Goal: Task Accomplishment & Management: Use online tool/utility

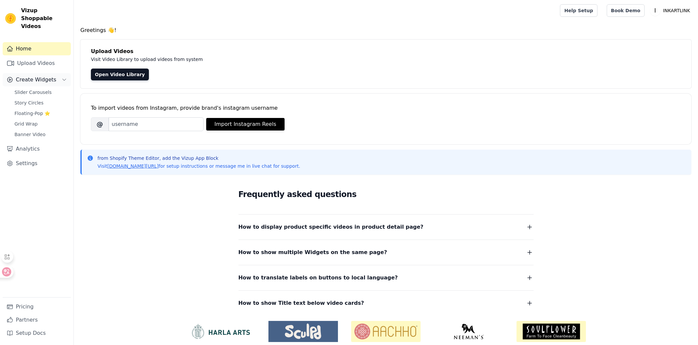
click at [53, 76] on span "Create Widgets" at bounding box center [36, 80] width 41 height 8
click at [46, 89] on span "Slider Carousels" at bounding box center [32, 92] width 37 height 7
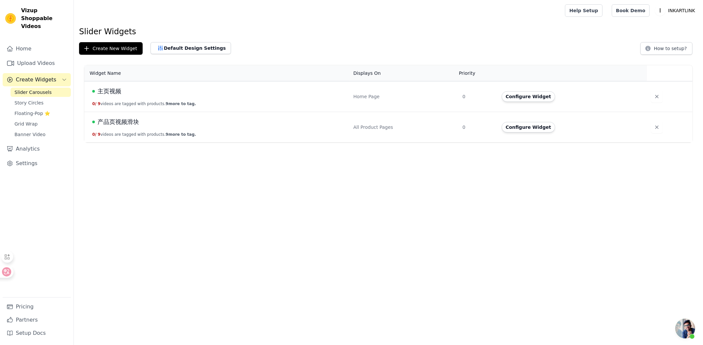
scroll to position [12, 0]
click at [176, 134] on span "9 more to tag." at bounding box center [181, 134] width 30 height 5
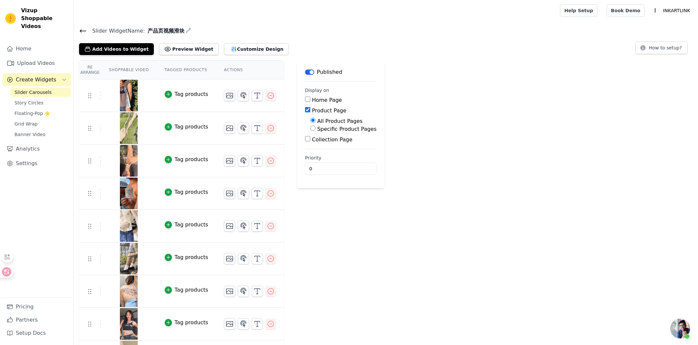
click at [448, 138] on div "Re Arrange Shoppable Video Tagged Products Actions Tag products Tag products Ta…" at bounding box center [386, 216] width 624 height 313
click at [446, 140] on div "Re Arrange Shoppable Video Tagged Products Actions Tag products Tag products Ta…" at bounding box center [386, 216] width 624 height 313
click at [255, 53] on button "Customize Design" at bounding box center [256, 49] width 65 height 12
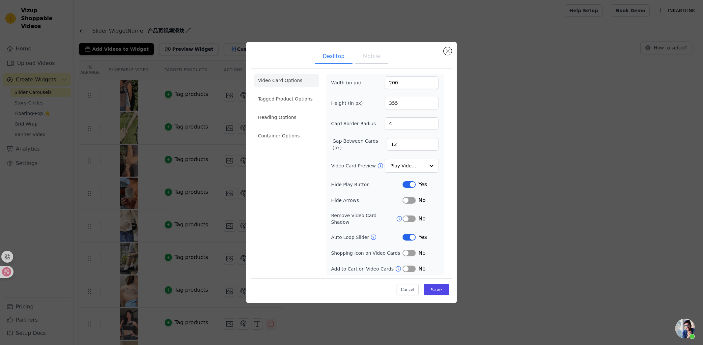
click at [371, 62] on button "Mobile" at bounding box center [371, 57] width 33 height 14
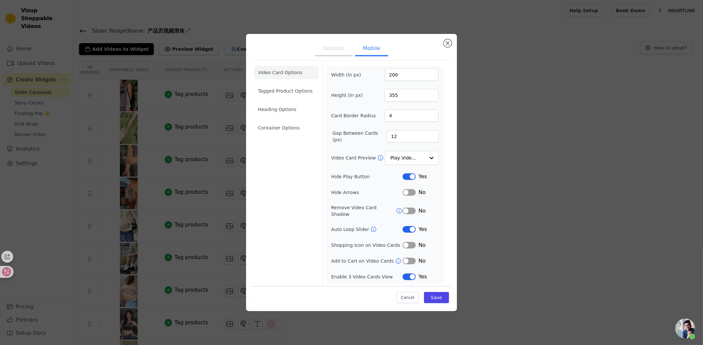
click at [328, 50] on button "Desktop" at bounding box center [334, 49] width 38 height 14
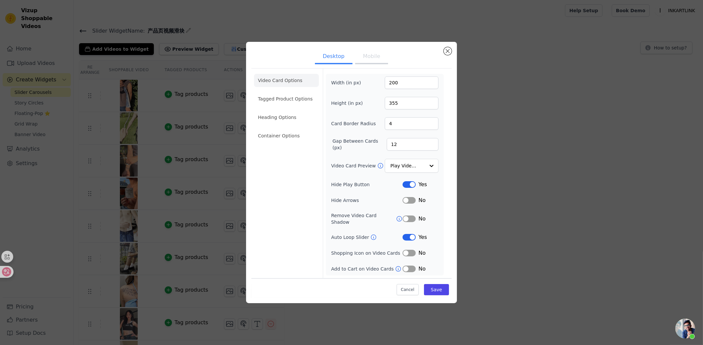
click at [370, 57] on button "Mobile" at bounding box center [371, 57] width 33 height 14
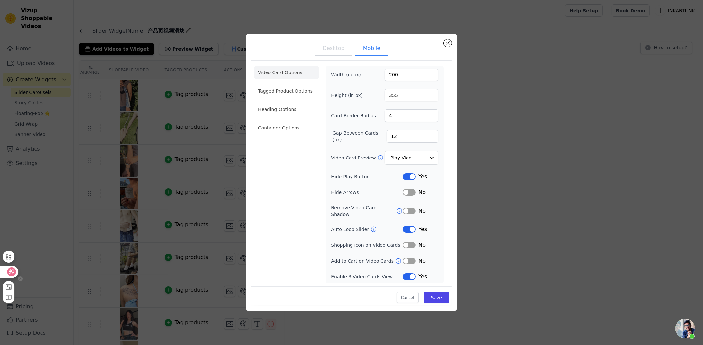
click at [6, 269] on div at bounding box center [9, 272] width 18 height 12
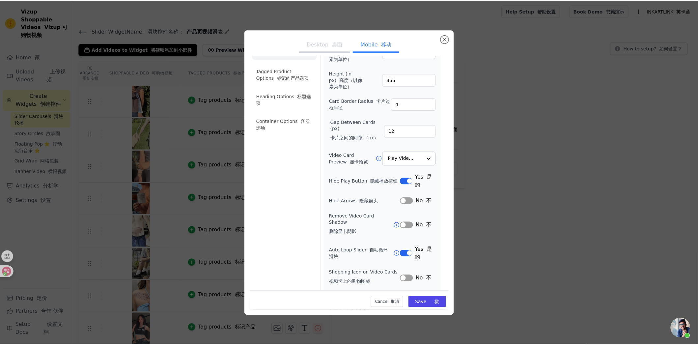
scroll to position [76, 0]
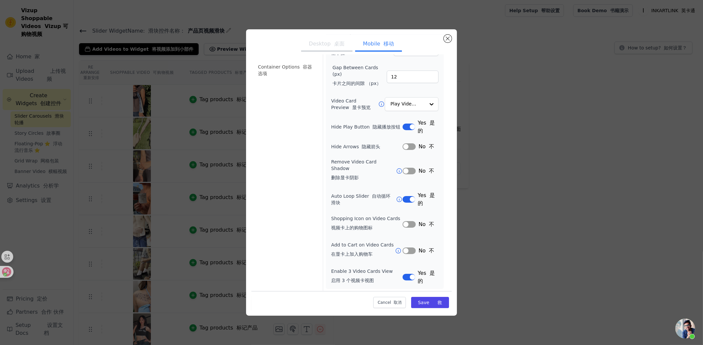
click at [407, 277] on button "Label" at bounding box center [409, 277] width 13 height 7
click at [424, 304] on button "Save 救" at bounding box center [430, 302] width 38 height 11
